Goal: Task Accomplishment & Management: Complete application form

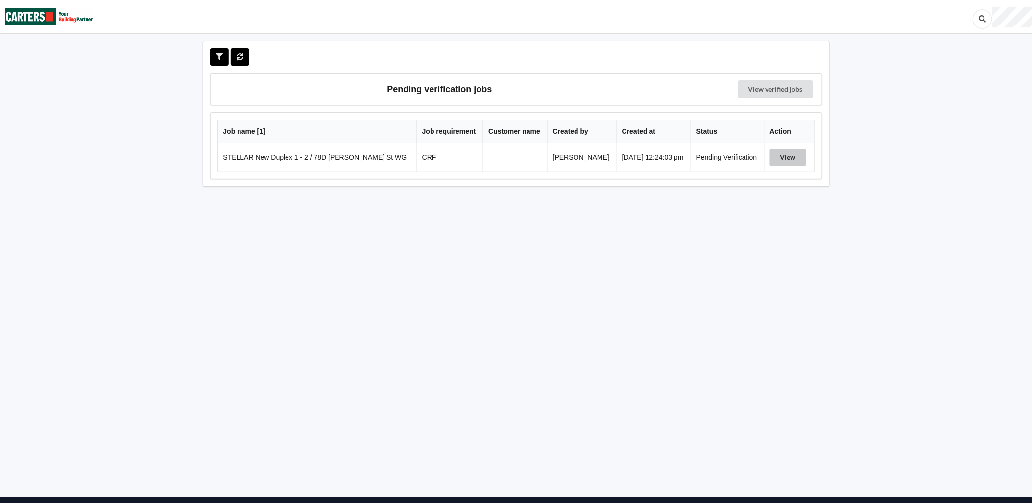
click at [794, 155] on button "View" at bounding box center [788, 157] width 36 height 18
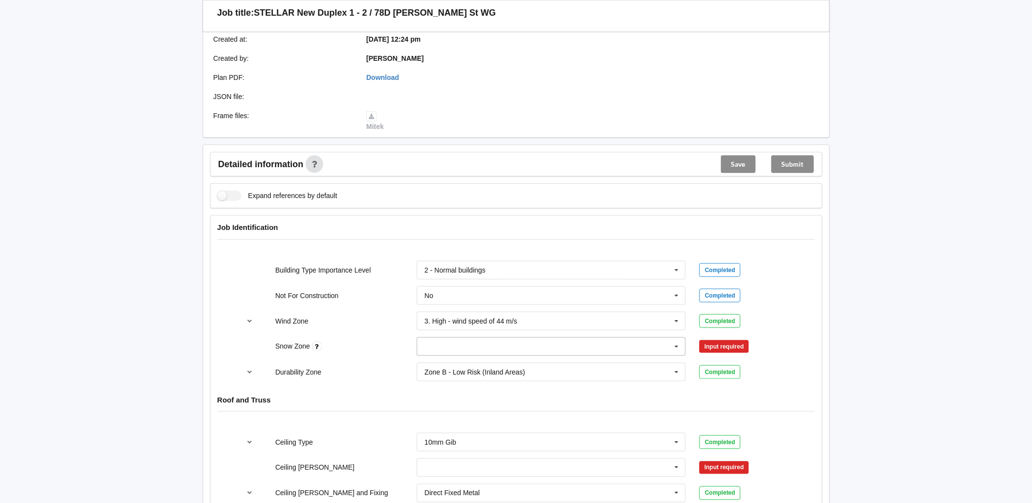
scroll to position [218, 0]
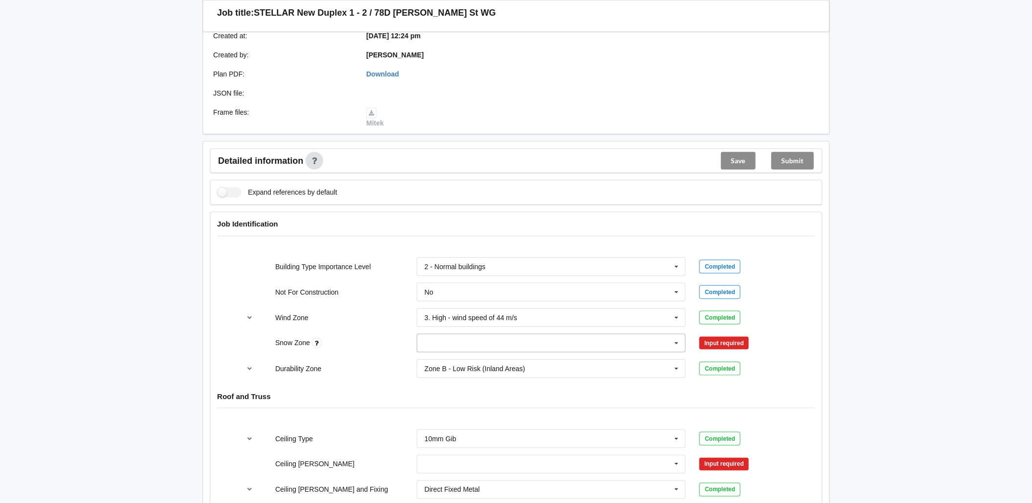
click at [630, 344] on input "text" at bounding box center [552, 343] width 268 height 18
click at [473, 371] on div "N1" at bounding box center [551, 379] width 268 height 18
drag, startPoint x: 473, startPoint y: 371, endPoint x: 639, endPoint y: 366, distance: 166.1
click at [473, 371] on div "Zone B - Low Risk (Inland Areas)" at bounding box center [475, 368] width 100 height 7
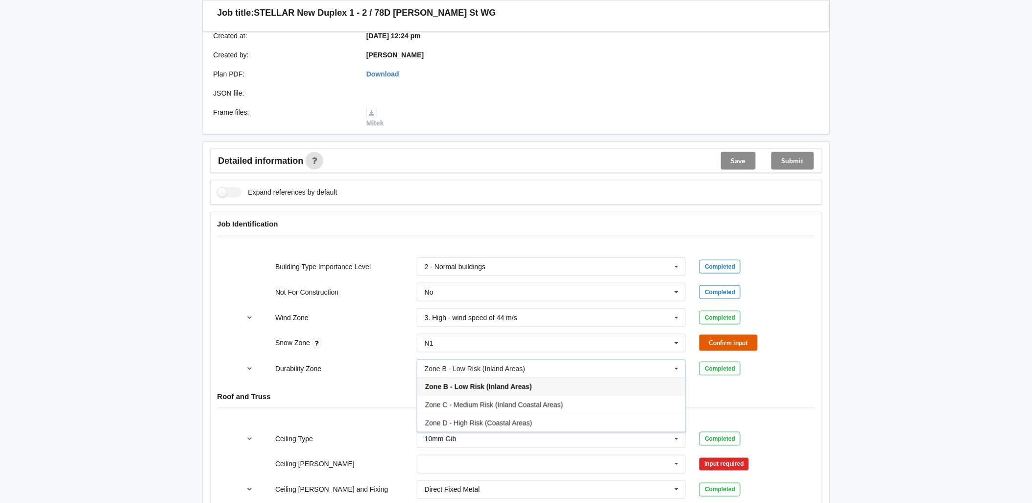
click at [747, 343] on button "Confirm input" at bounding box center [729, 343] width 58 height 16
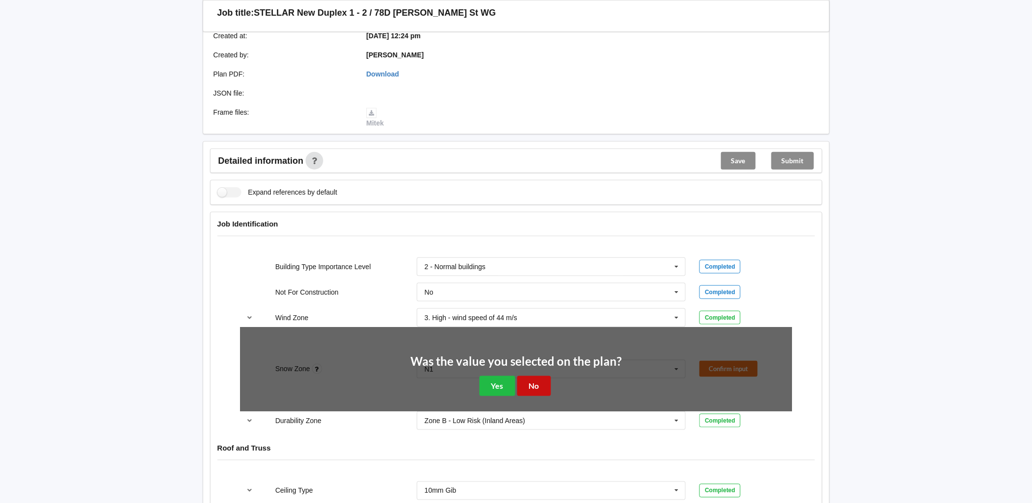
click at [539, 385] on button "No" at bounding box center [534, 386] width 34 height 20
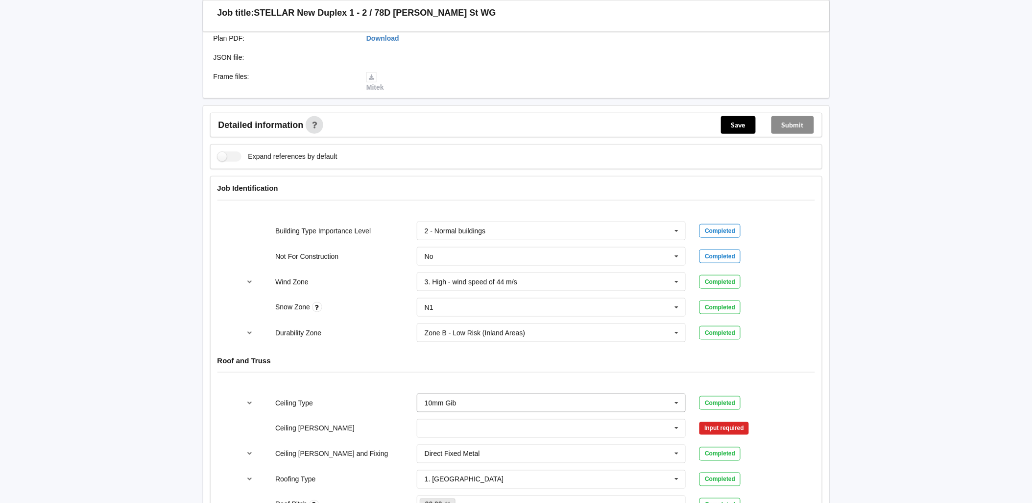
scroll to position [272, 0]
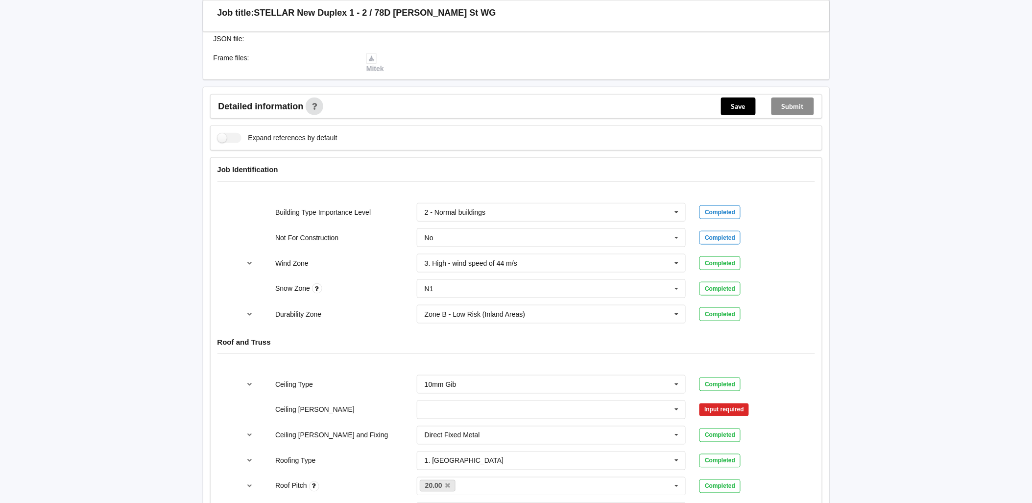
click at [500, 398] on div "400mm 450mm 600mm See Job Notes" at bounding box center [551, 409] width 283 height 32
click at [500, 409] on input "text" at bounding box center [552, 410] width 268 height 18
click at [452, 423] on div "400mm" at bounding box center [551, 427] width 268 height 18
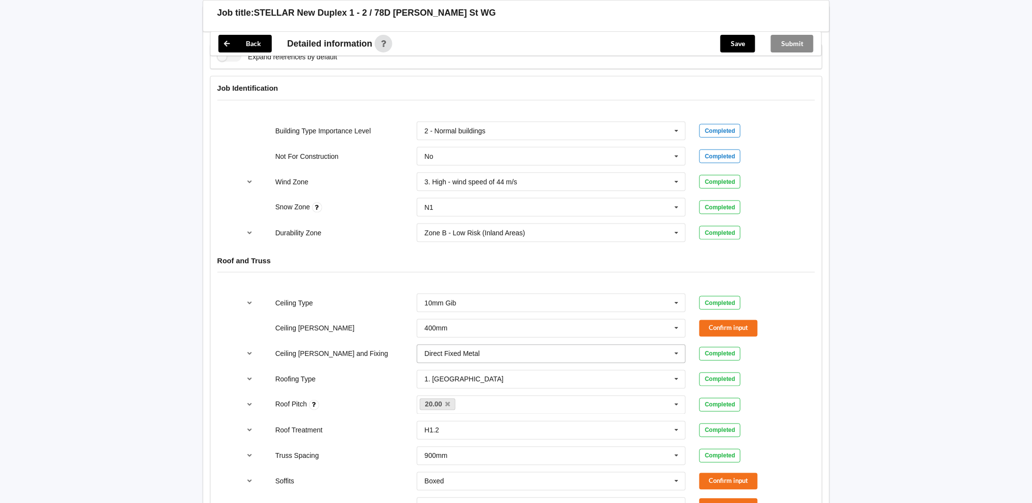
scroll to position [381, 0]
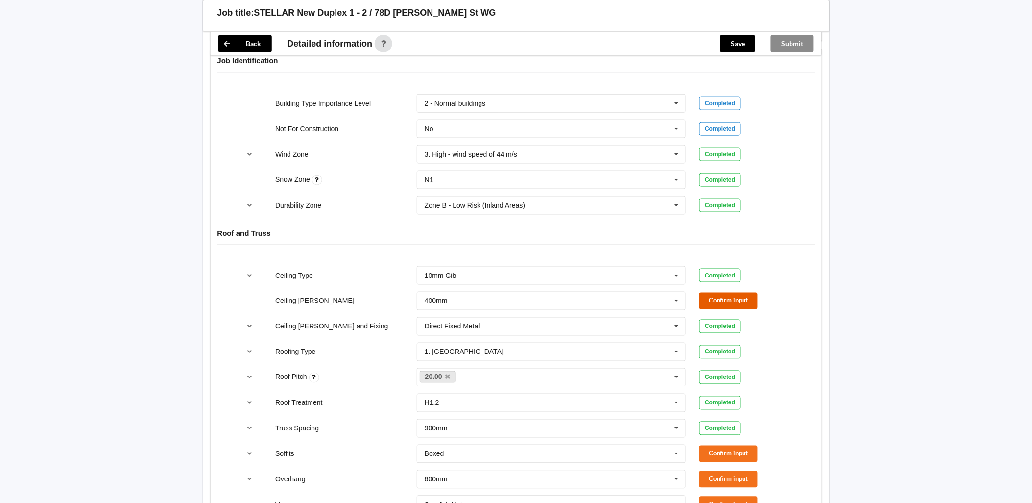
drag, startPoint x: 740, startPoint y: 300, endPoint x: 1032, endPoint y: 300, distance: 292.0
click at [740, 300] on button "Confirm input" at bounding box center [729, 300] width 58 height 16
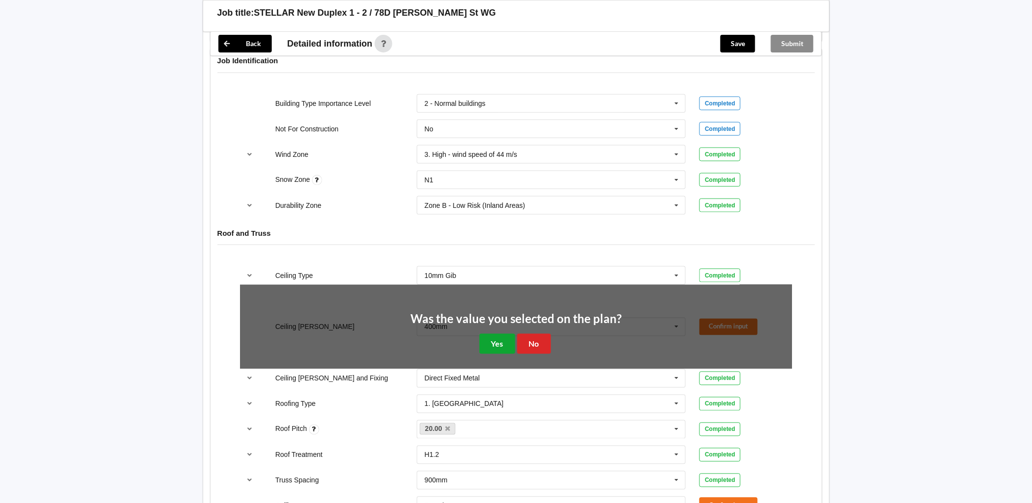
click at [490, 340] on button "Yes" at bounding box center [498, 344] width 36 height 20
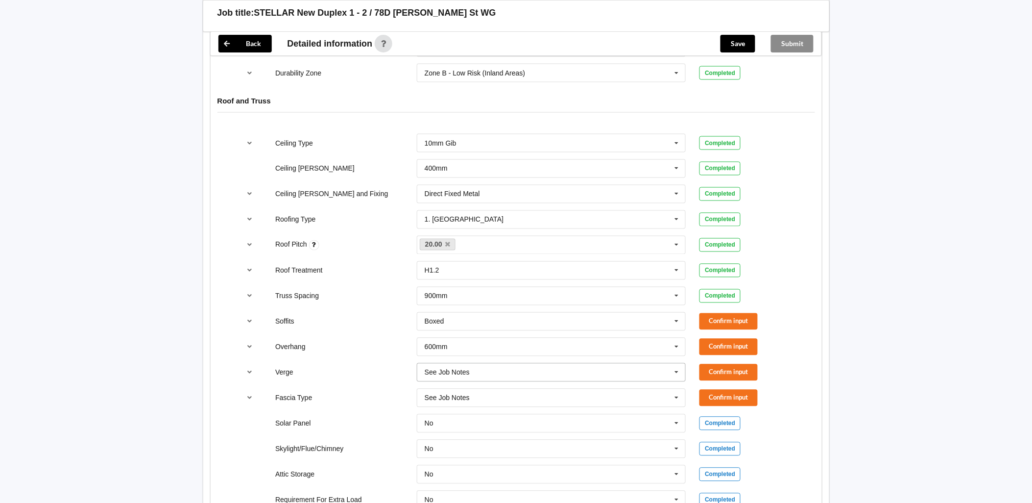
scroll to position [544, 0]
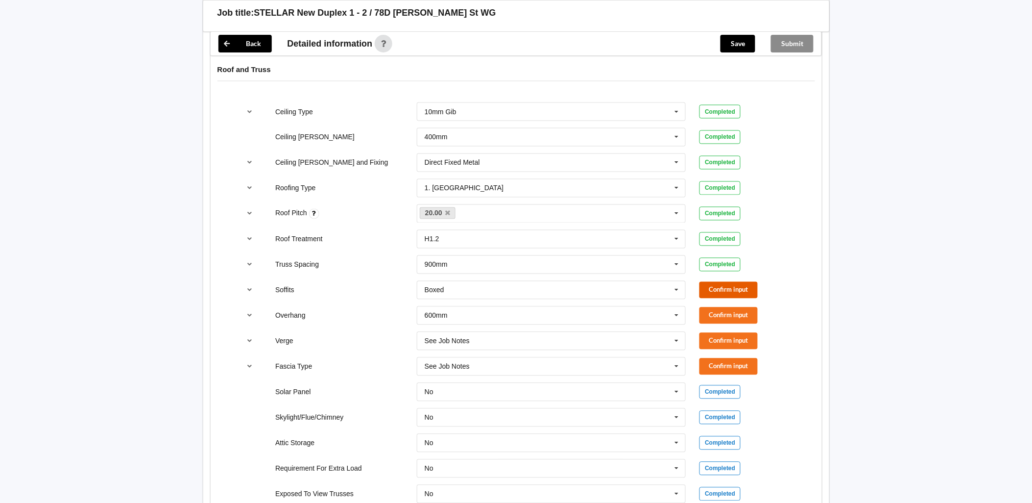
click at [732, 290] on button "Confirm input" at bounding box center [729, 290] width 58 height 16
click at [724, 311] on button "Confirm input" at bounding box center [729, 315] width 58 height 16
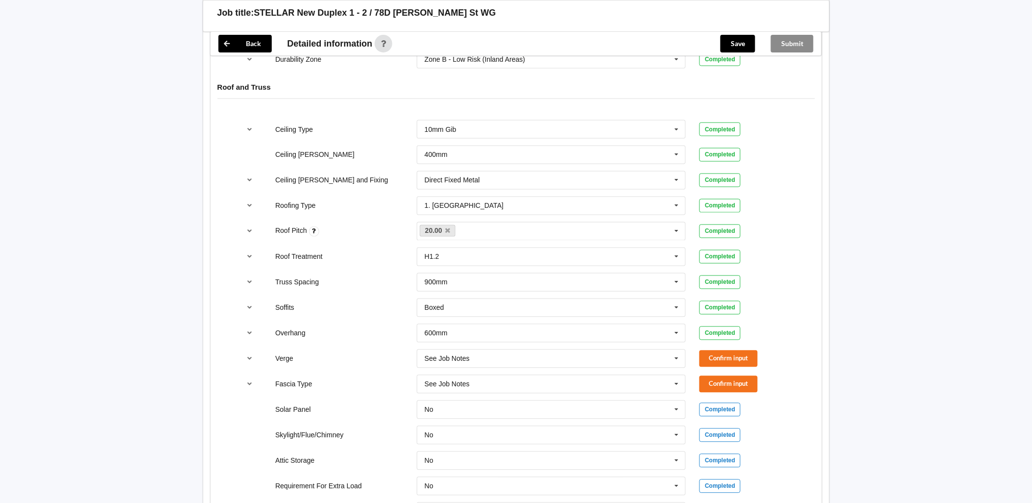
scroll to position [620, 0]
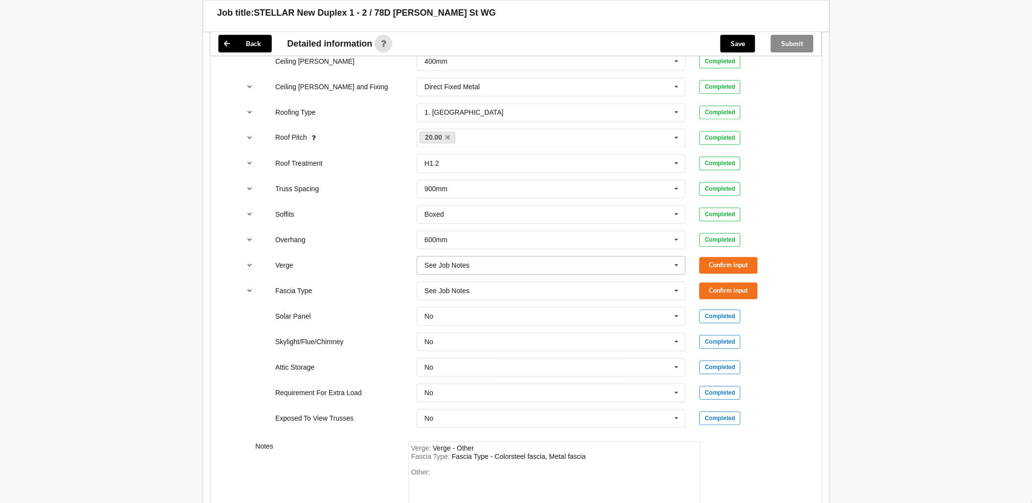
click at [680, 265] on icon at bounding box center [677, 266] width 15 height 18
click at [449, 336] on div "600mm" at bounding box center [551, 338] width 268 height 18
click at [721, 268] on button "Confirm input" at bounding box center [729, 265] width 58 height 16
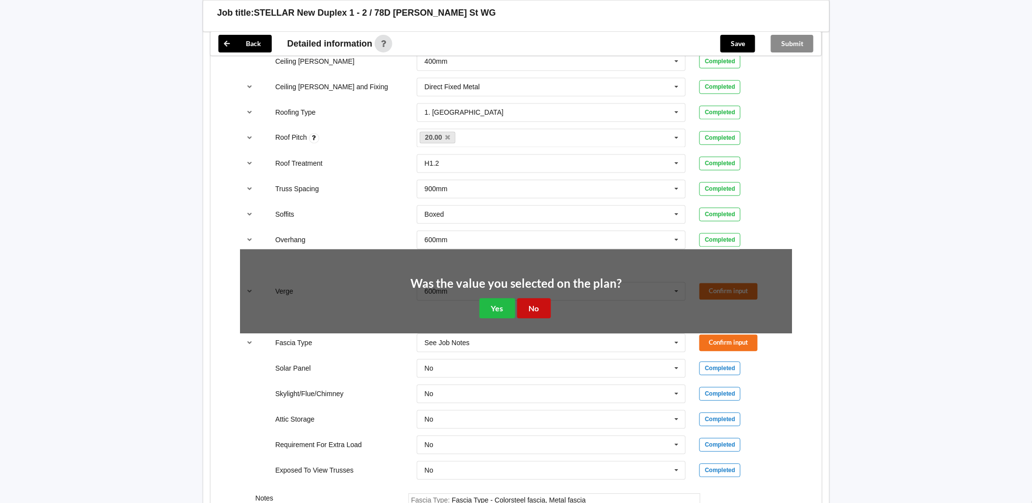
click at [537, 306] on button "No" at bounding box center [534, 308] width 34 height 20
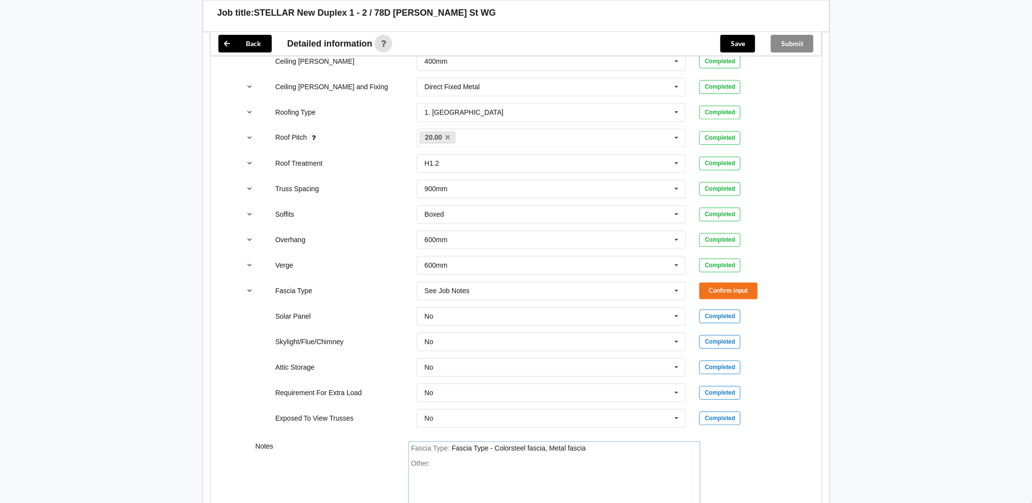
click at [614, 453] on div "Fascia Type : Fascia Type - Colorsteel fascia, Metal fascia" at bounding box center [554, 448] width 286 height 9
paste div "FasciaType"
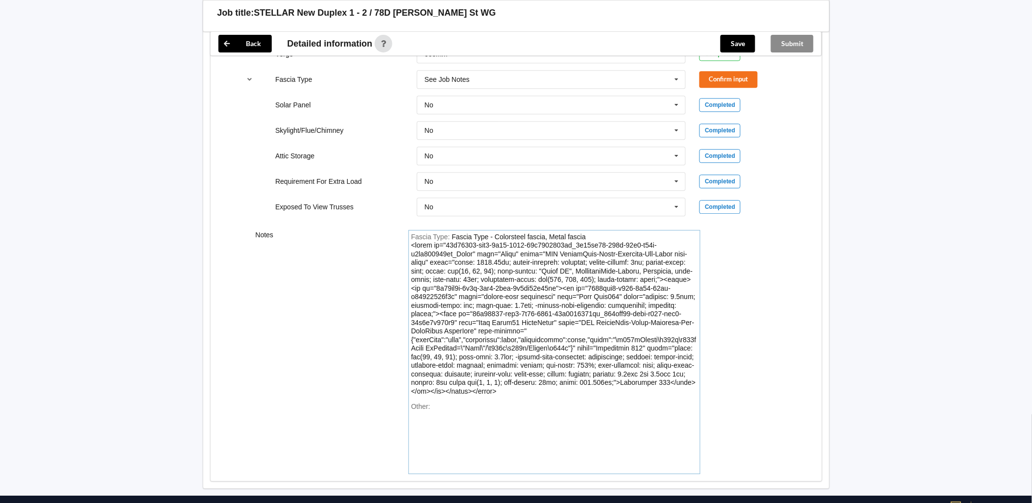
scroll to position [834, 0]
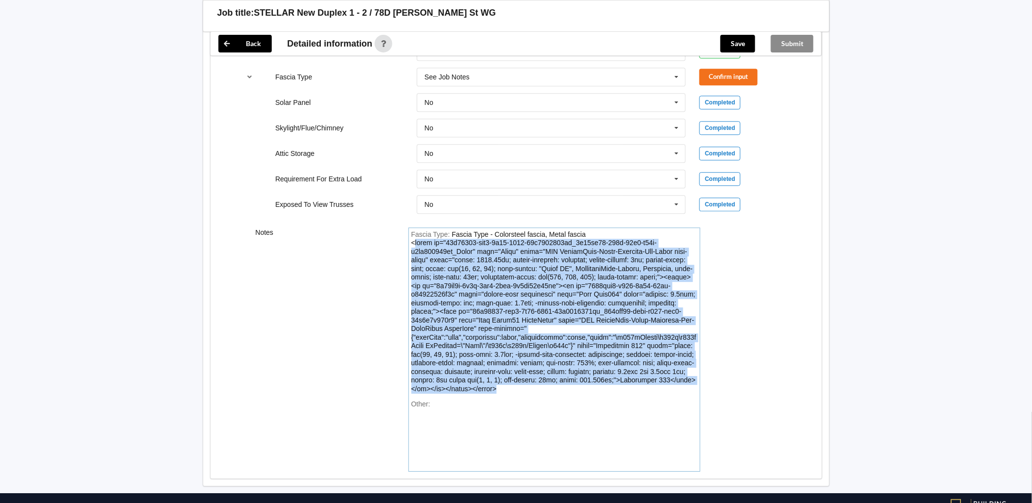
drag, startPoint x: 415, startPoint y: 242, endPoint x: 574, endPoint y: 412, distance: 233.3
click at [574, 412] on div "Fascia Type : Fascia Type - Colorsteel fascia, Metal fascia Other:" at bounding box center [555, 349] width 292 height 244
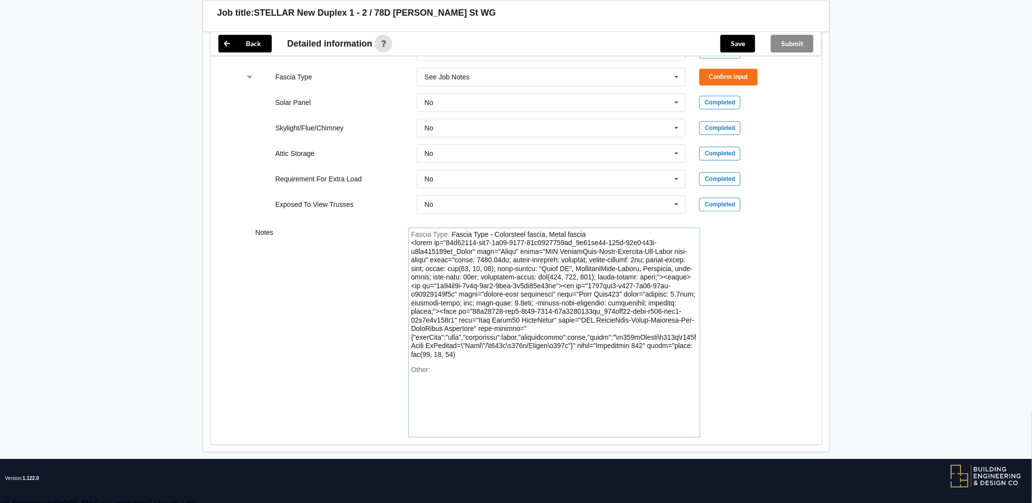
scroll to position [831, 0]
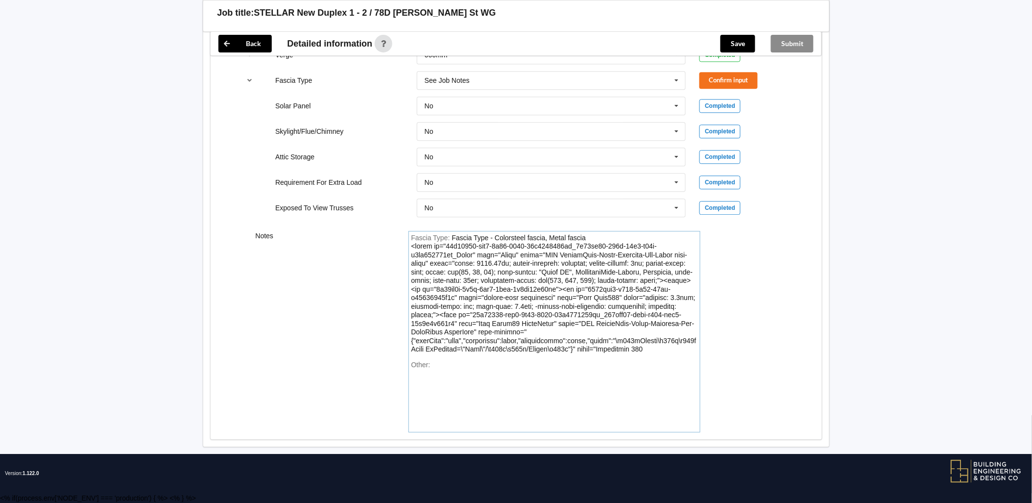
click at [575, 343] on div "Fascia Type - Colorsteel fascia, Metal fascia" at bounding box center [553, 294] width 285 height 120
click at [574, 348] on div "Fascia Type - Colorsteel fascia, Metal fascia" at bounding box center [553, 294] width 285 height 120
click at [628, 348] on div "Fascia Type : Fascia Type - Colorsteel fascia, Metal fascia" at bounding box center [554, 294] width 286 height 120
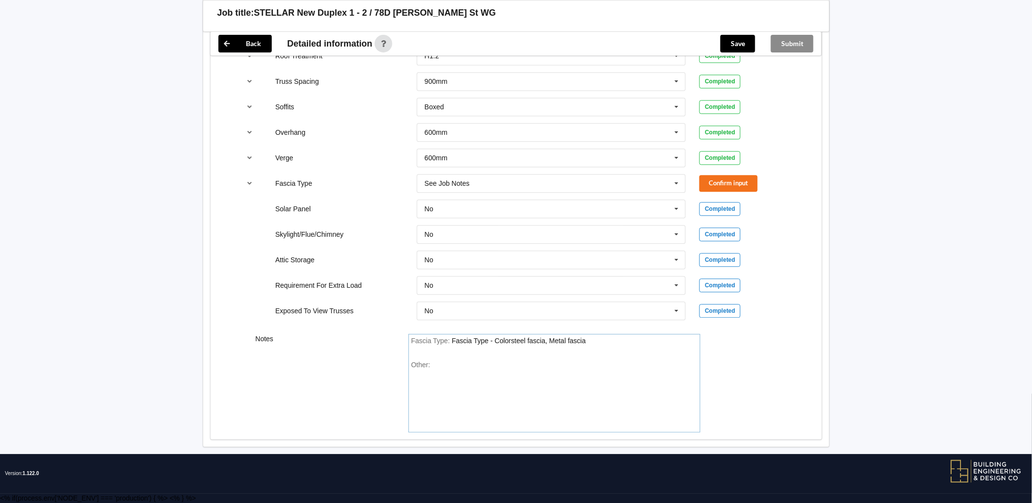
scroll to position [720, 0]
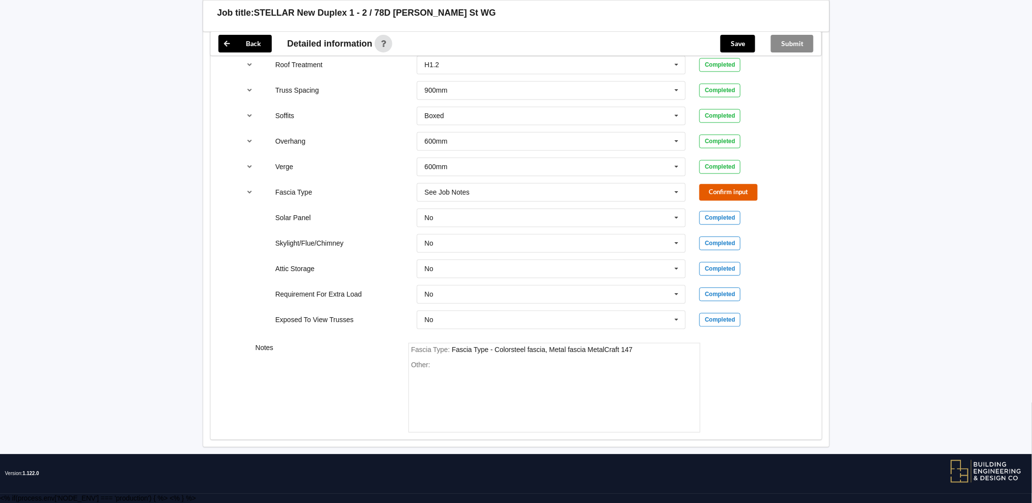
click at [724, 189] on button "Confirm input" at bounding box center [729, 192] width 58 height 16
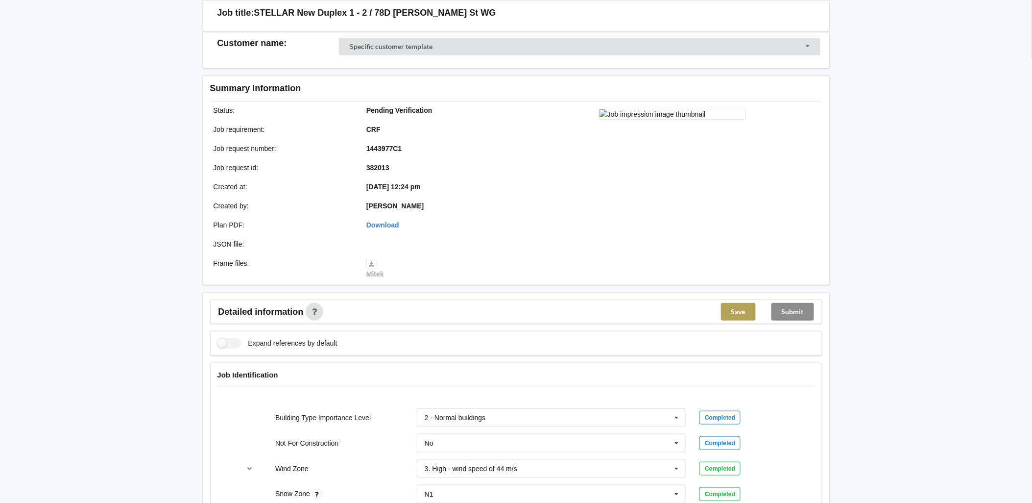
click at [743, 304] on button "Save" at bounding box center [738, 312] width 35 height 18
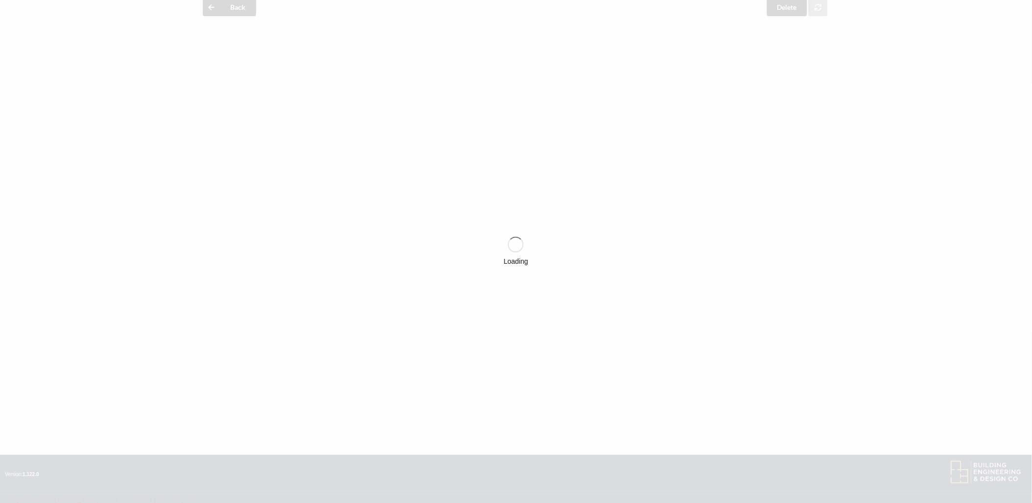
scroll to position [67, 0]
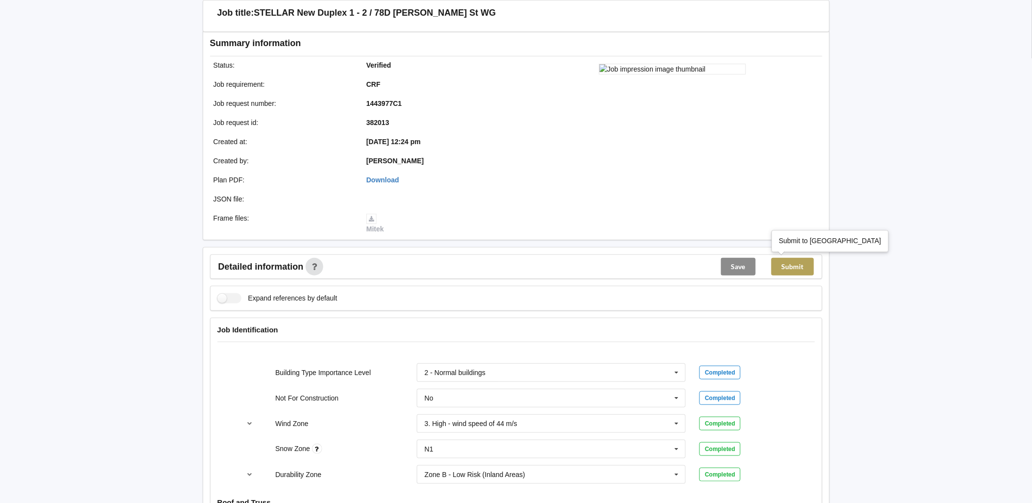
click at [799, 272] on button "Submit" at bounding box center [793, 267] width 43 height 18
